Goal: Task Accomplishment & Management: Complete application form

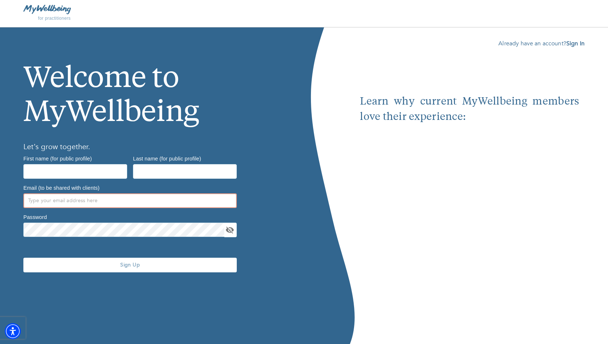
type input "Cialee@shuzman.com"
click at [49, 177] on input "text" at bounding box center [75, 171] width 104 height 15
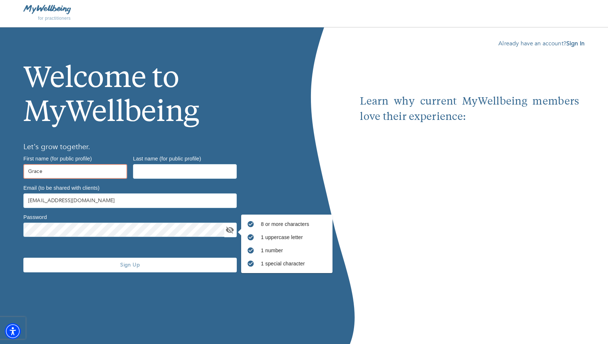
type input "Grace"
type input "Rosarito"
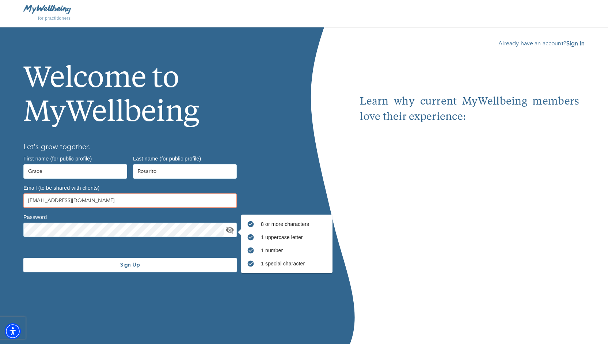
drag, startPoint x: 85, startPoint y: 196, endPoint x: 14, endPoint y: 203, distance: 71.0
click at [14, 203] on div "Welcome to MyWellbeing Let’s grow together. First name (for public profile) Gra…" at bounding box center [152, 185] width 304 height 317
type input "[EMAIL_ADDRESS][DOMAIN_NAME]"
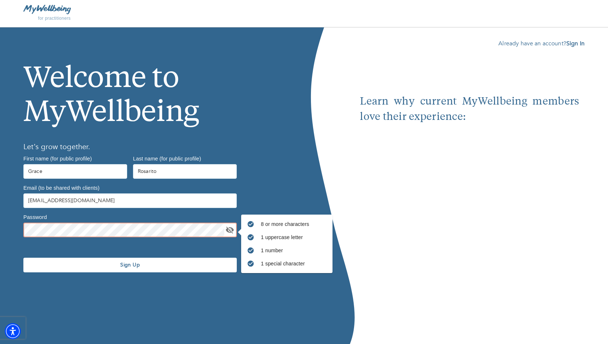
click at [17, 227] on div "Welcome to MyWellbeing Let’s grow together. First name (for public profile) Gra…" at bounding box center [152, 185] width 304 height 317
click at [229, 232] on icon "toggle password visibility" at bounding box center [230, 230] width 9 height 9
click at [171, 308] on div "Welcome to MyWellbeing Let’s grow together. First name (for public profile) Gra…" at bounding box center [152, 185] width 304 height 317
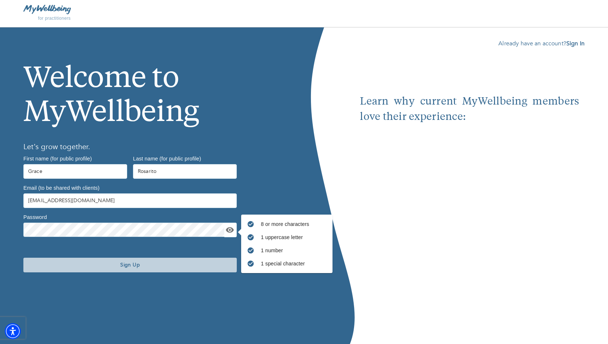
click at [146, 264] on span "Sign Up" at bounding box center [130, 264] width 208 height 7
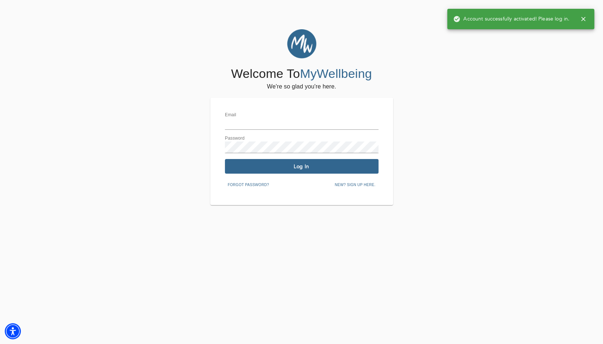
type input "[EMAIL_ADDRESS][DOMAIN_NAME]"
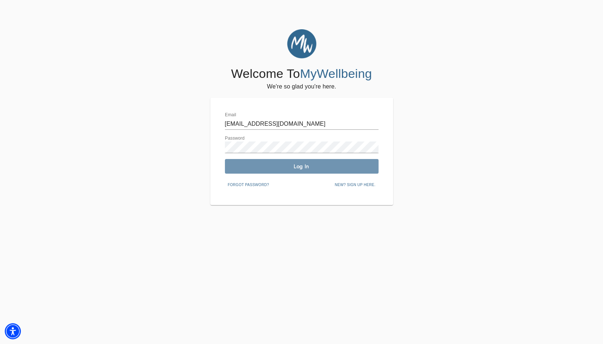
click at [244, 162] on button "Log In" at bounding box center [302, 166] width 154 height 15
